Goal: Task Accomplishment & Management: Use online tool/utility

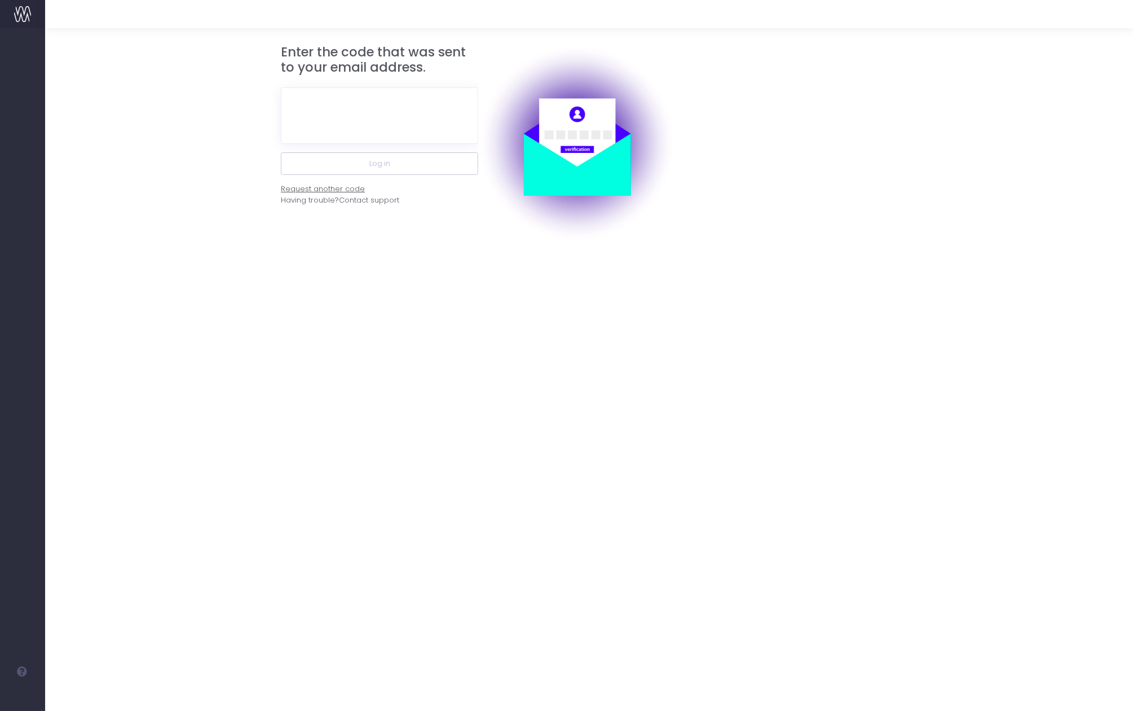
click at [346, 188] on div "Request another code" at bounding box center [323, 188] width 84 height 11
click at [344, 188] on div "Request another code" at bounding box center [323, 188] width 84 height 11
click at [328, 190] on div "Request another code" at bounding box center [323, 188] width 84 height 11
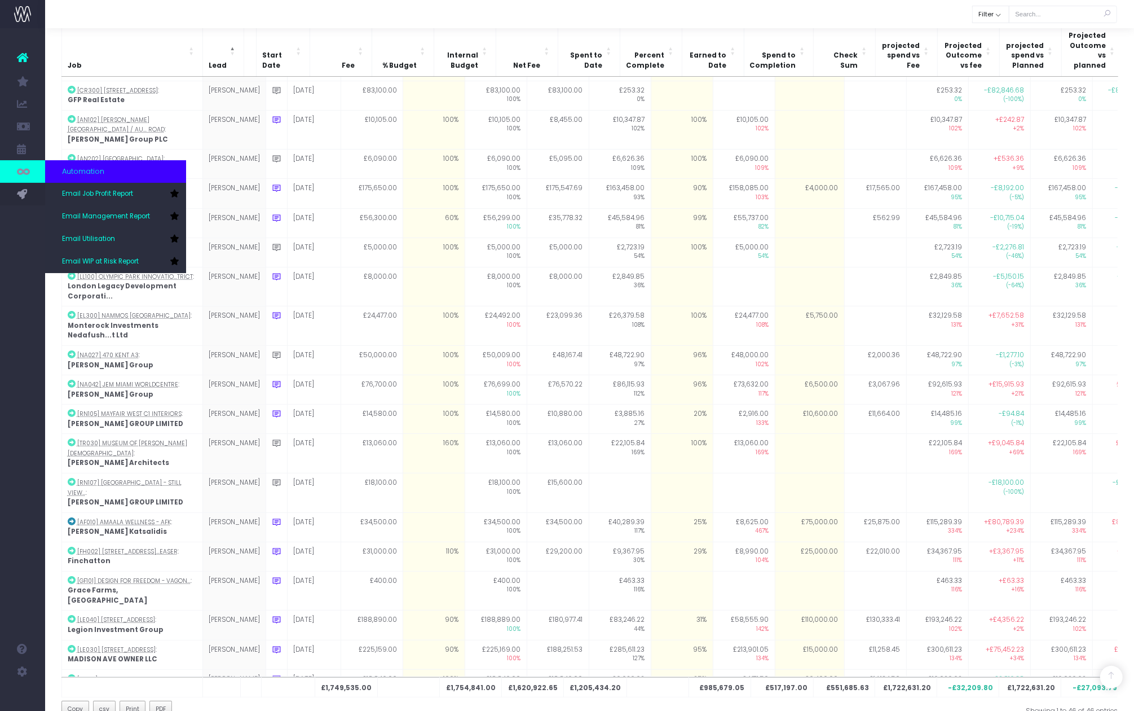
scroll to position [599, 0]
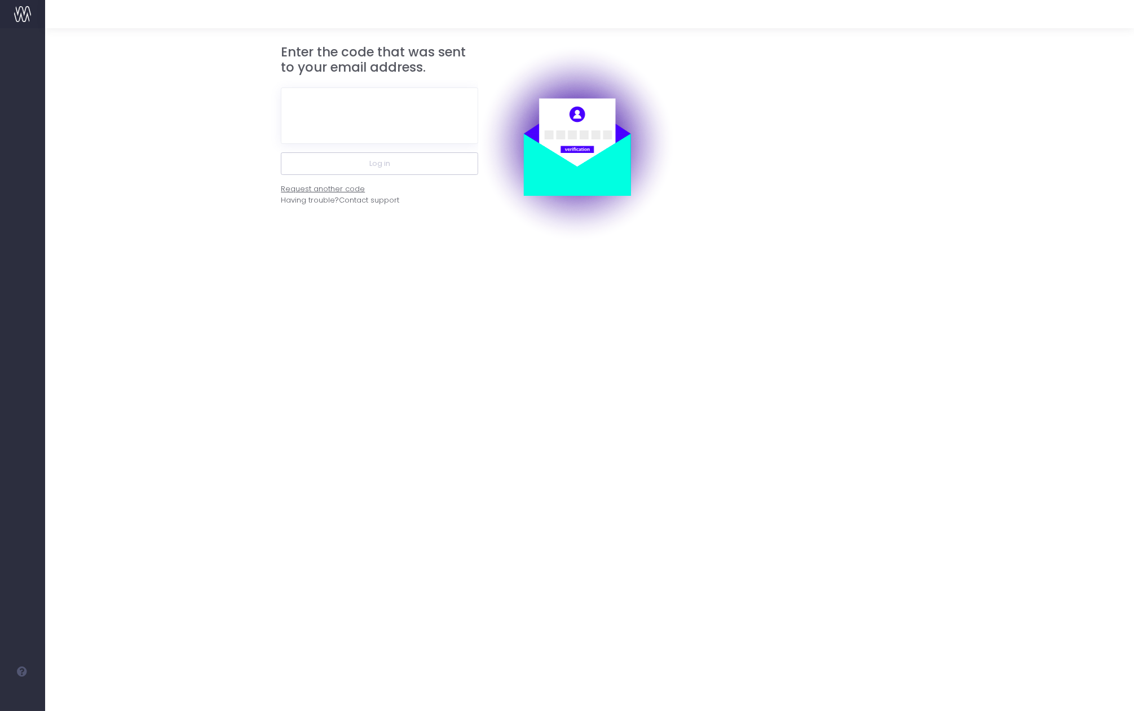
click at [346, 188] on div "Request another code" at bounding box center [323, 188] width 84 height 11
